Goal: Task Accomplishment & Management: Use online tool/utility

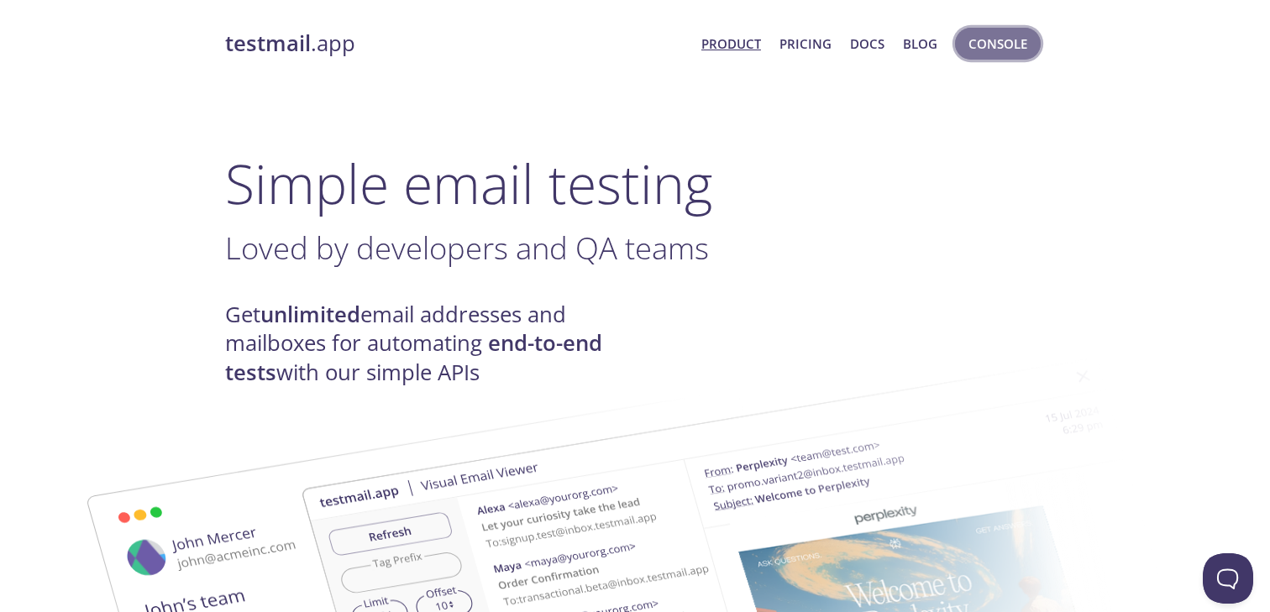
click at [996, 50] on span "Console" at bounding box center [997, 44] width 59 height 22
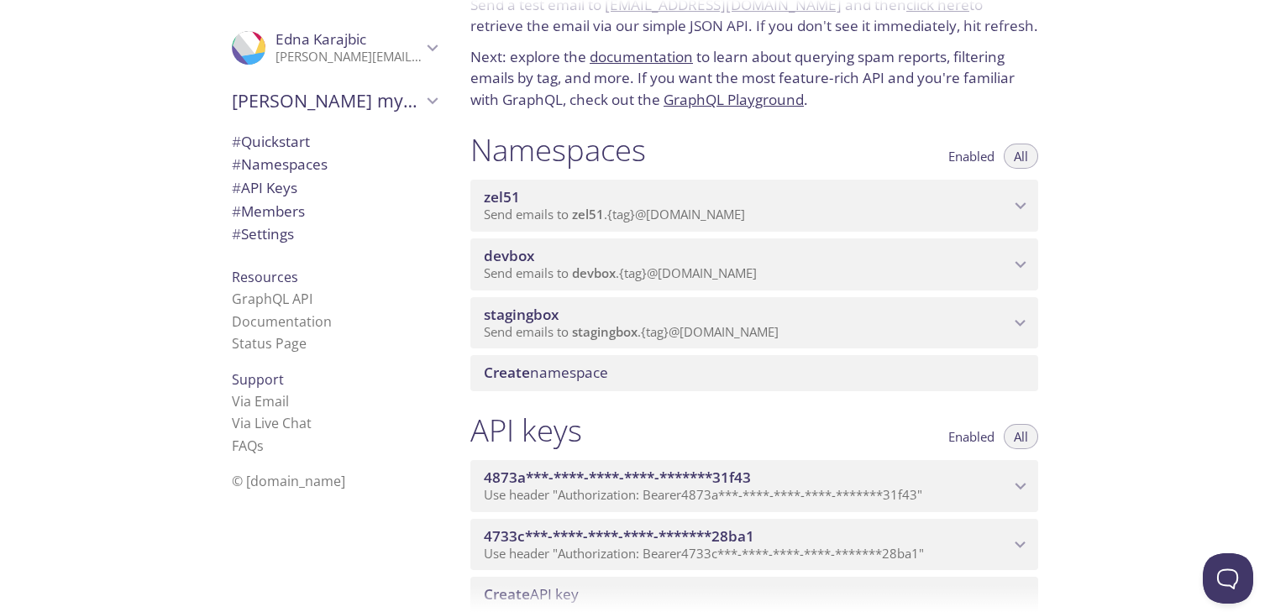
scroll to position [171, 0]
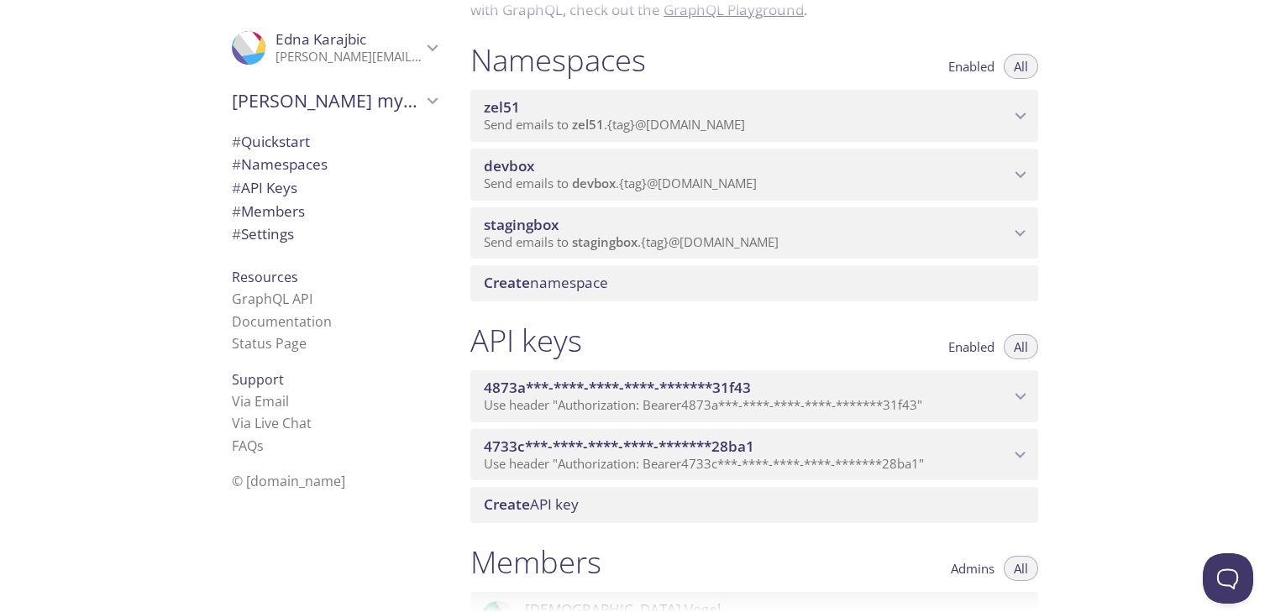
click at [1022, 238] on icon "stagingbox namespace" at bounding box center [1021, 234] width 22 height 22
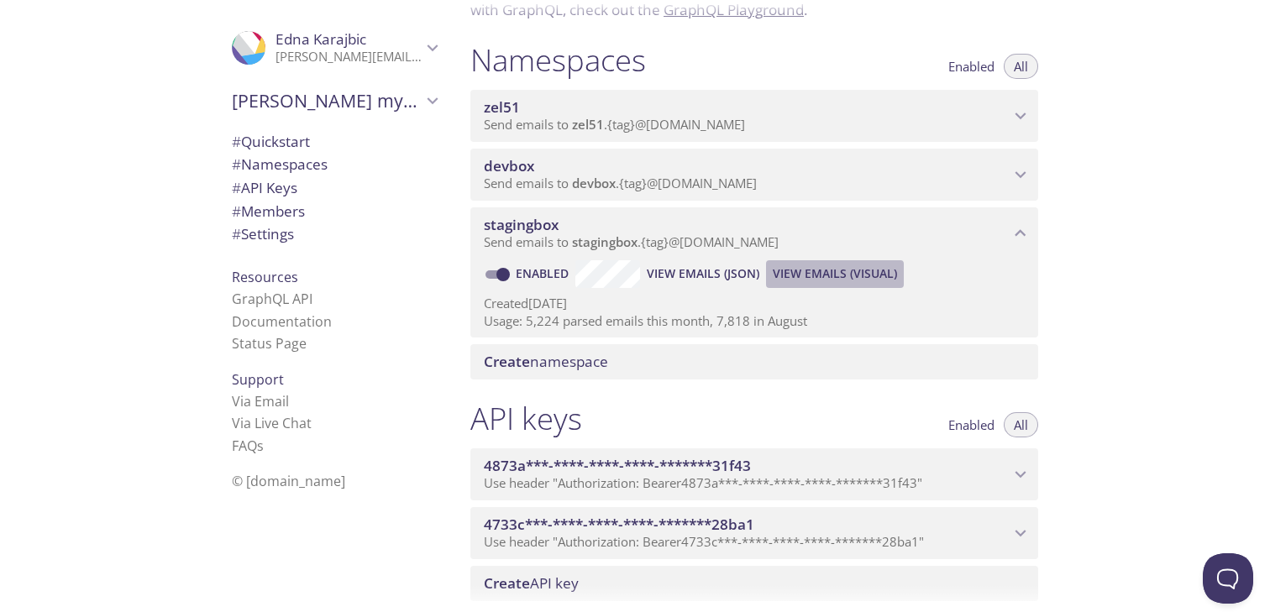
click at [810, 275] on span "View Emails (Visual)" at bounding box center [835, 274] width 124 height 20
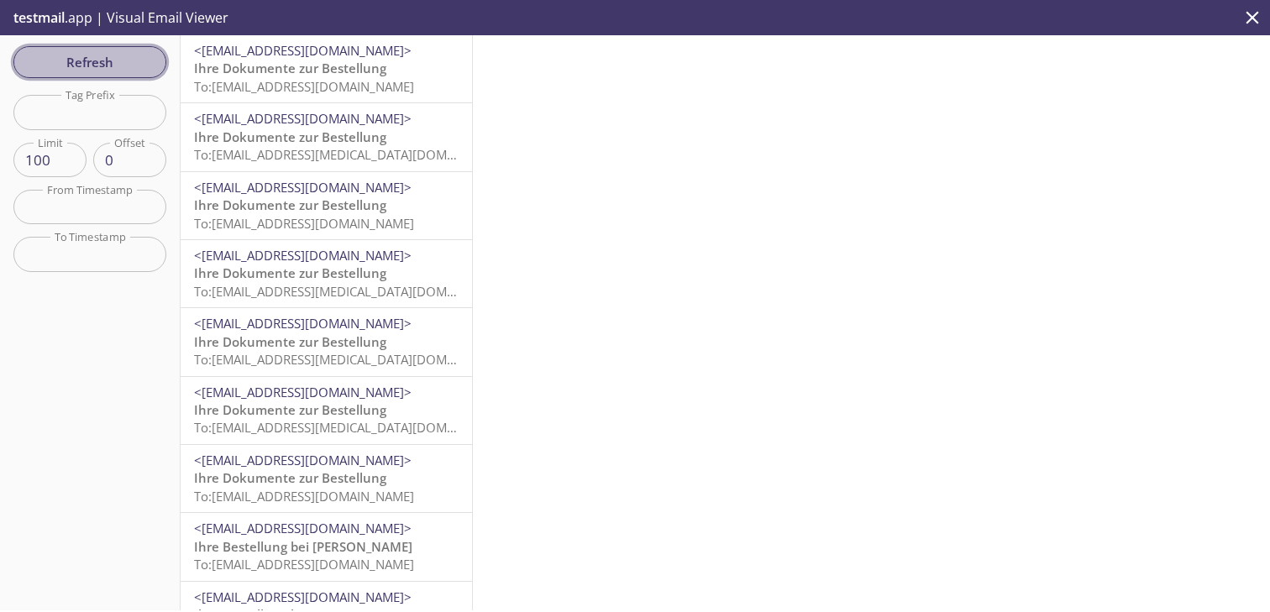
click at [140, 52] on span "Refresh" at bounding box center [90, 62] width 126 height 22
click at [313, 50] on span "<[EMAIL_ADDRESS][DOMAIN_NAME]>" at bounding box center [303, 50] width 218 height 17
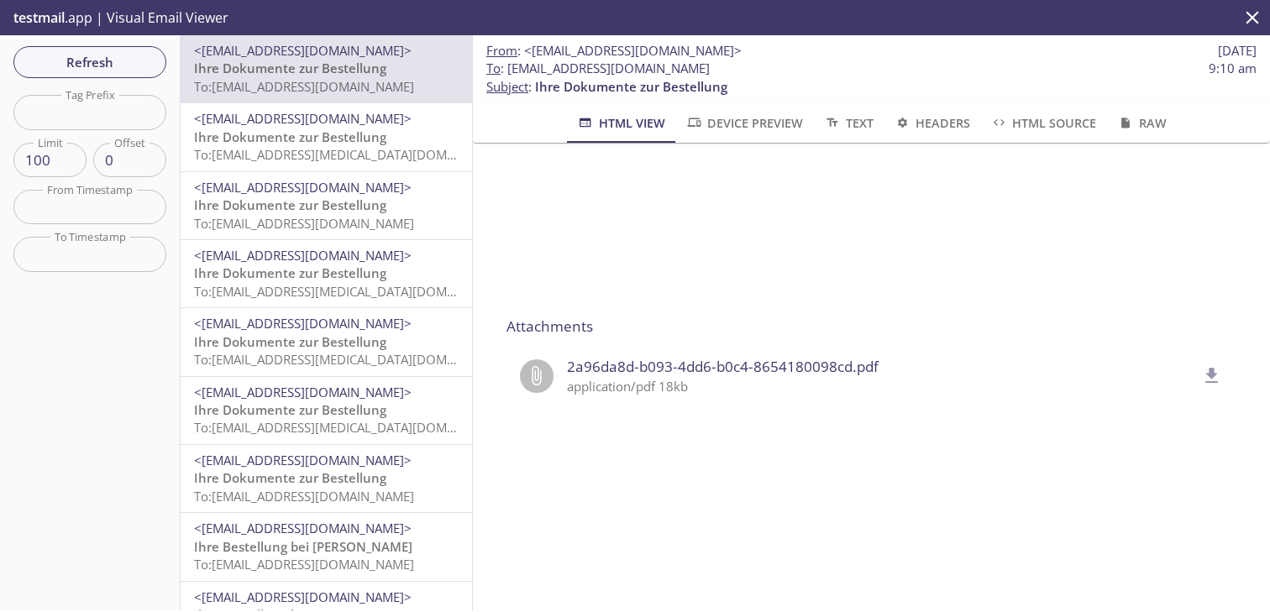
click at [358, 120] on span "<[EMAIL_ADDRESS][DOMAIN_NAME]>" at bounding box center [303, 118] width 218 height 17
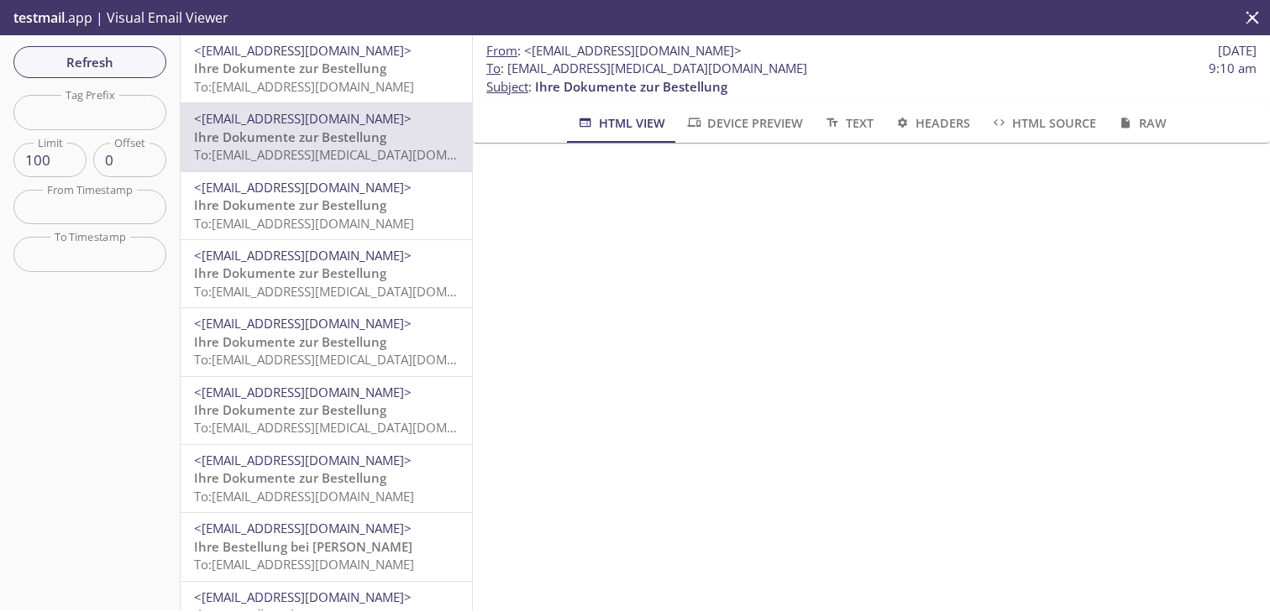
click at [338, 192] on span "<[EMAIL_ADDRESS][DOMAIN_NAME]>" at bounding box center [303, 187] width 218 height 17
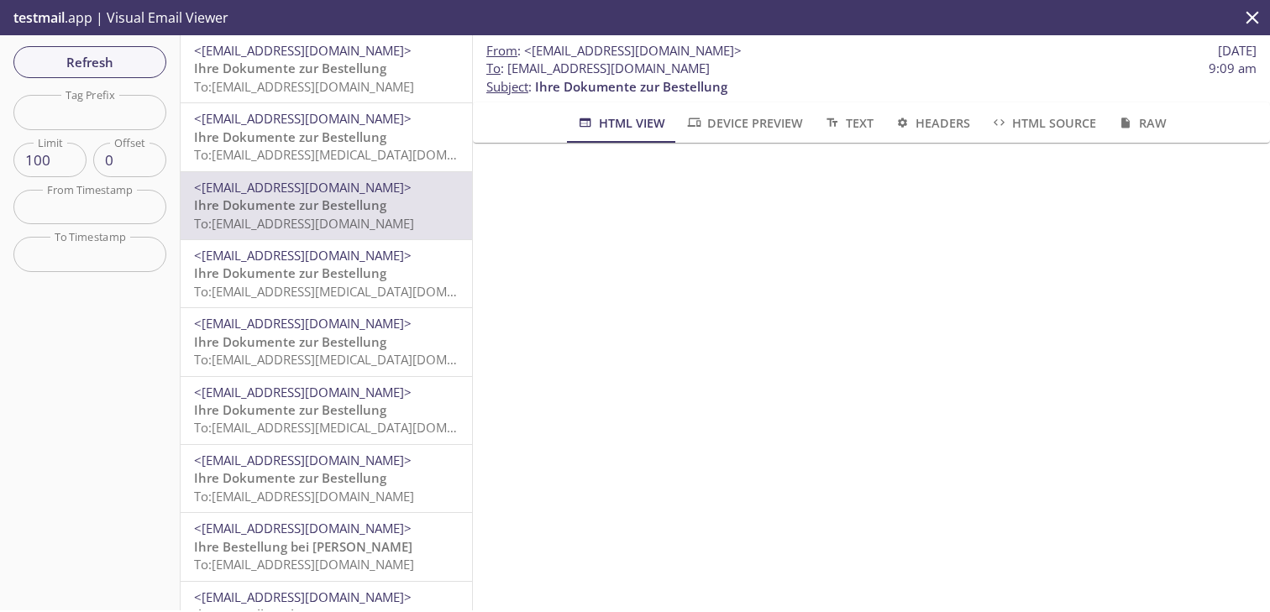
click at [328, 279] on span "Ihre Dokumente zur Bestellung" at bounding box center [290, 273] width 192 height 17
